Goal: Task Accomplishment & Management: Use online tool/utility

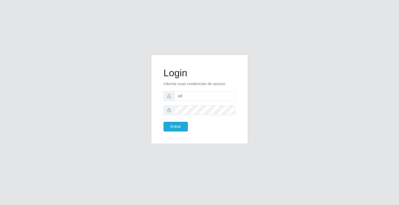
type input "ediane@ideal"
click at [163, 122] on button "Entrar" at bounding box center [175, 127] width 24 height 10
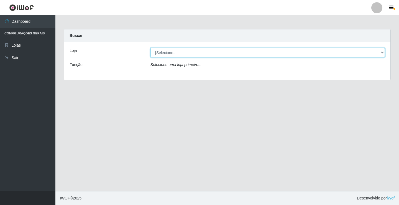
click at [179, 50] on select "[Selecione...] Ideal - Conceição" at bounding box center [267, 53] width 234 height 10
click at [222, 54] on select "[Selecione...] Ideal - Conceição" at bounding box center [267, 53] width 234 height 10
click at [150, 48] on select "[Selecione...] Ideal - Conceição" at bounding box center [267, 53] width 234 height 10
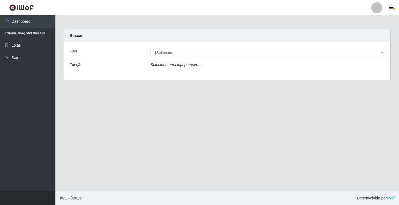
click at [205, 65] on div "Selecione uma loja primeiro..." at bounding box center [267, 66] width 243 height 8
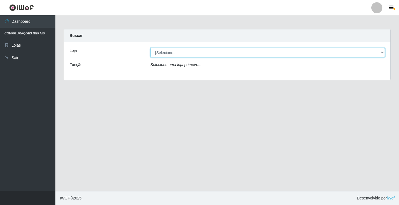
click at [210, 56] on select "[Selecione...] Ideal - Conceição" at bounding box center [267, 53] width 234 height 10
select select "231"
click at [150, 48] on select "[Selecione...] Ideal - Conceição" at bounding box center [267, 53] width 234 height 10
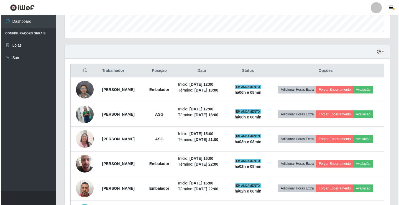
scroll to position [166, 0]
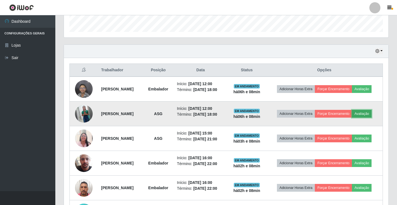
click at [352, 117] on button "Avaliação" at bounding box center [362, 114] width 20 height 8
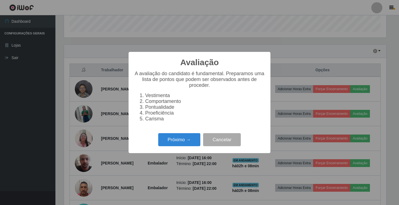
scroll to position [115, 322]
click at [188, 143] on button "Próximo →" at bounding box center [179, 139] width 42 height 13
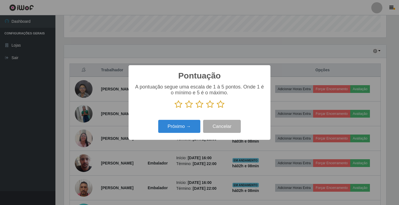
click at [220, 106] on icon at bounding box center [221, 104] width 8 height 8
click at [217, 108] on input "radio" at bounding box center [217, 108] width 0 height 0
click at [190, 130] on button "Próximo →" at bounding box center [179, 126] width 42 height 13
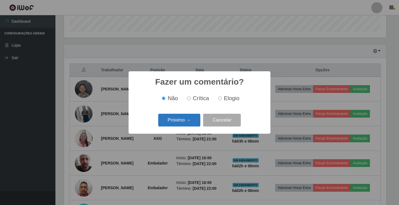
click at [197, 122] on button "Próximo →" at bounding box center [179, 120] width 42 height 13
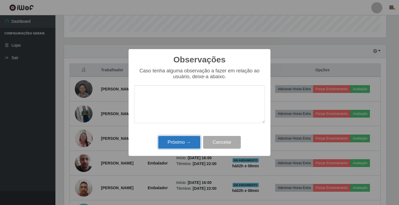
click at [181, 145] on button "Próximo →" at bounding box center [179, 142] width 42 height 13
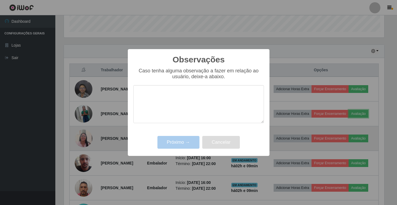
scroll to position [115, 325]
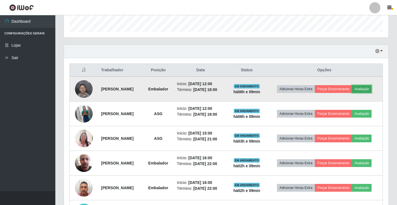
click at [352, 93] on button "Avaliação" at bounding box center [362, 89] width 20 height 8
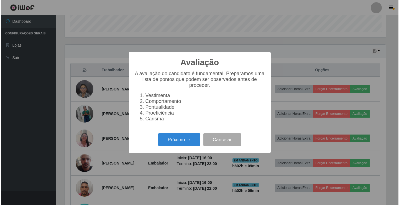
scroll to position [115, 322]
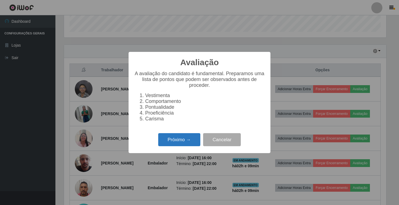
click at [177, 140] on button "Próximo →" at bounding box center [179, 139] width 42 height 13
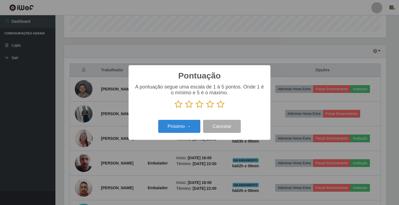
click at [220, 105] on icon at bounding box center [221, 104] width 8 height 8
click at [217, 108] on input "radio" at bounding box center [217, 108] width 0 height 0
click at [192, 123] on button "Próximo →" at bounding box center [179, 126] width 42 height 13
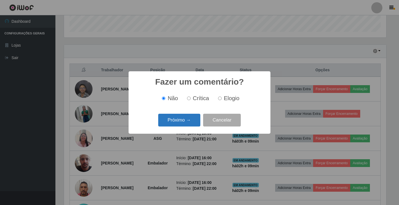
click at [195, 116] on button "Próximo →" at bounding box center [179, 120] width 42 height 13
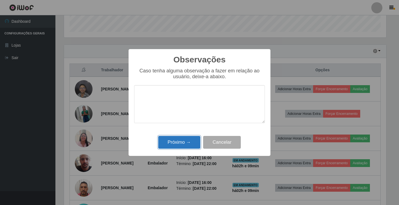
click at [183, 143] on button "Próximo →" at bounding box center [179, 142] width 42 height 13
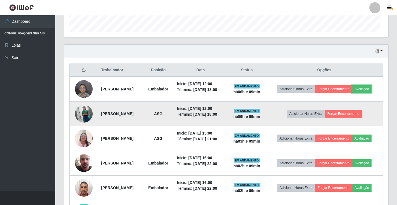
scroll to position [115, 325]
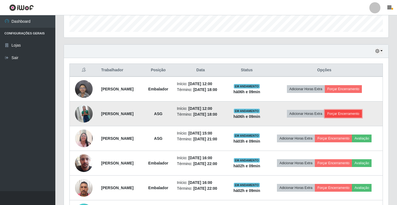
click at [351, 117] on button "Forçar Encerramento" at bounding box center [343, 114] width 37 height 8
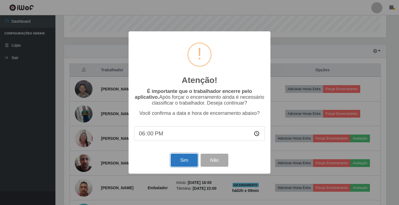
click at [188, 162] on button "Sim" at bounding box center [184, 159] width 27 height 13
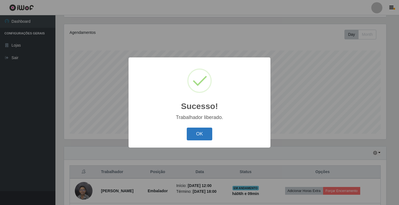
click at [196, 131] on button "OK" at bounding box center [200, 133] width 26 height 13
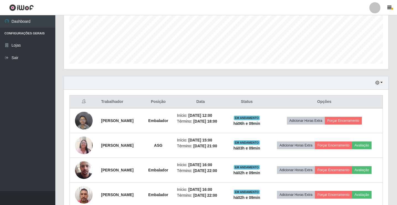
scroll to position [188, 0]
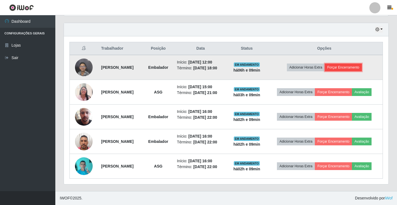
click at [346, 66] on button "Forçar Encerramento" at bounding box center [343, 67] width 37 height 8
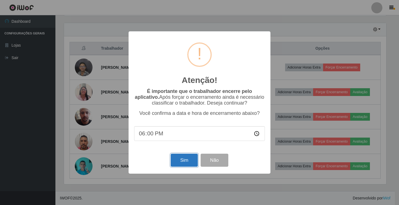
click at [186, 162] on button "Sim" at bounding box center [184, 159] width 27 height 13
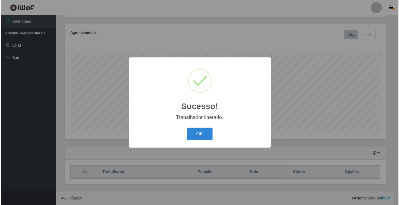
scroll to position [0, 0]
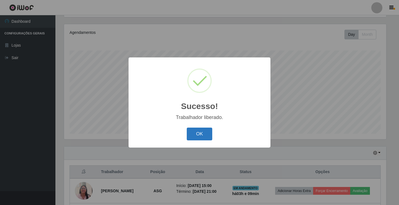
click at [189, 137] on button "OK" at bounding box center [200, 133] width 26 height 13
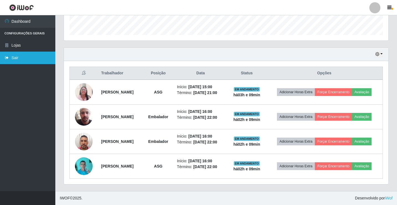
click at [48, 60] on link "Sair" at bounding box center [27, 58] width 55 height 12
